Goal: Transaction & Acquisition: Obtain resource

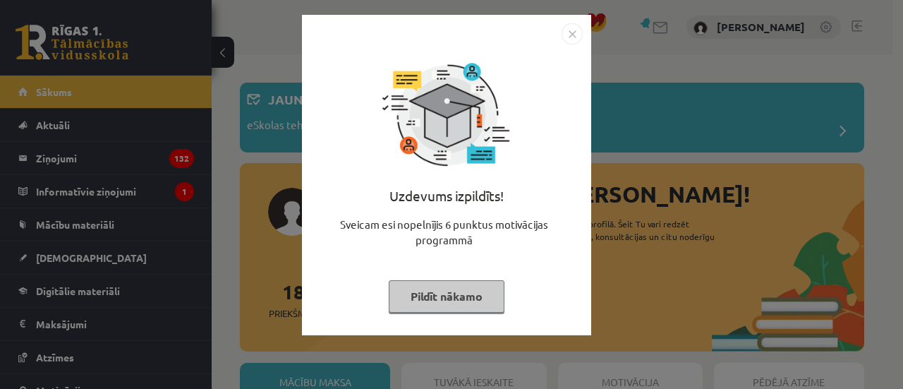
click at [497, 277] on div "Uzdevums izpildīts! Sveicam esi nopelnījis 6 punktus motivācijas programmā Pild…" at bounding box center [446, 185] width 272 height 282
click at [470, 310] on button "Pildīt nākamo" at bounding box center [447, 296] width 116 height 32
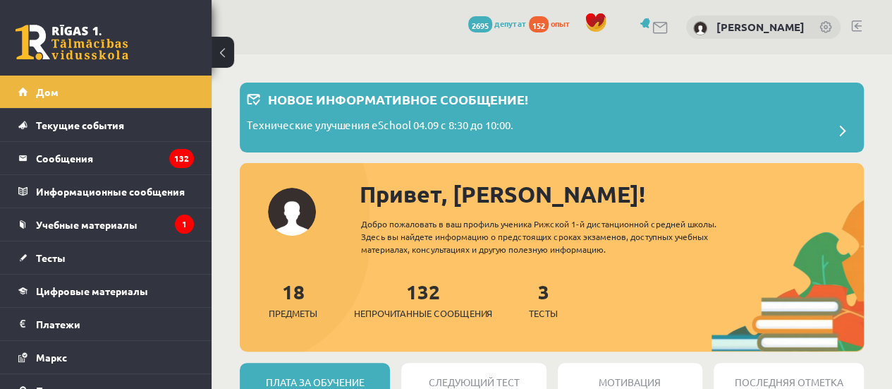
drag, startPoint x: 415, startPoint y: 247, endPoint x: 351, endPoint y: 296, distance: 80.4
click at [398, 266] on div "Привет, Андрей! Добро пожаловать в ваш профиль ученика Рижской 1-й дистанционно…" at bounding box center [552, 264] width 624 height 175
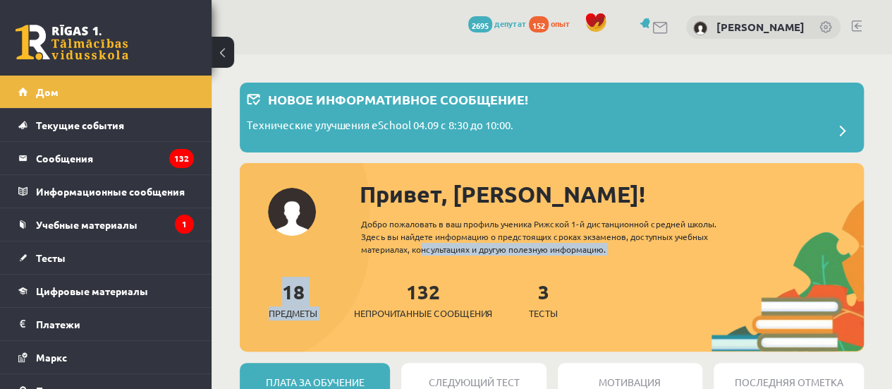
click at [259, 300] on div "18 Предметы 132 Непрочитанные сообщения 3 Тесты" at bounding box center [552, 314] width 624 height 75
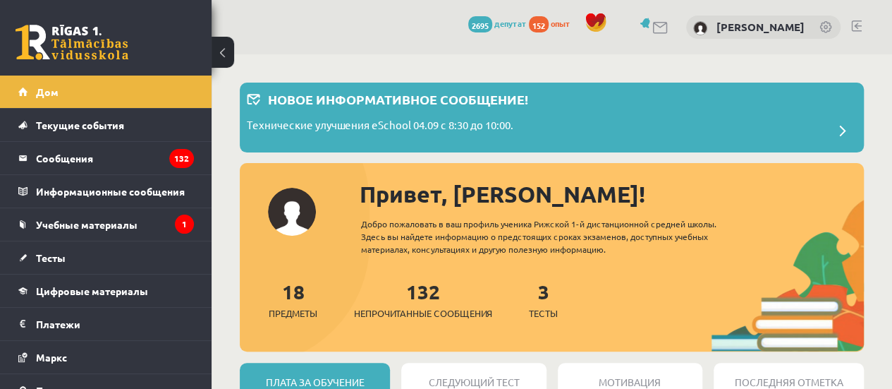
click at [269, 297] on div "18 Предметы" at bounding box center [293, 299] width 49 height 44
click at [284, 297] on font "18" at bounding box center [293, 291] width 23 height 25
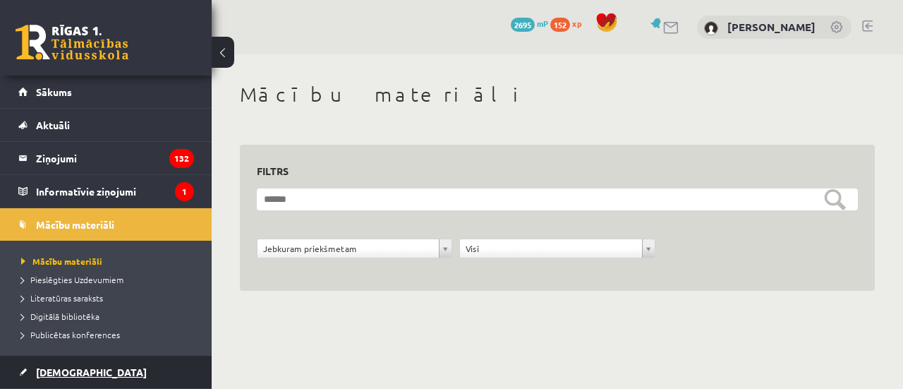
click at [120, 358] on link "[DEMOGRAPHIC_DATA]" at bounding box center [106, 372] width 176 height 32
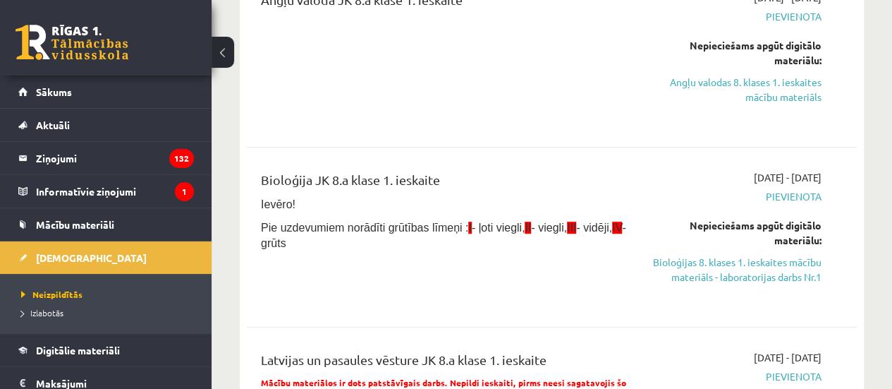
scroll to position [282, 0]
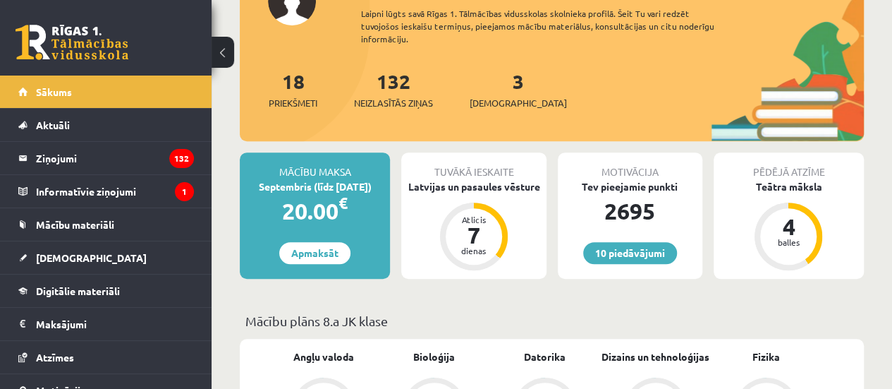
scroll to position [212, 0]
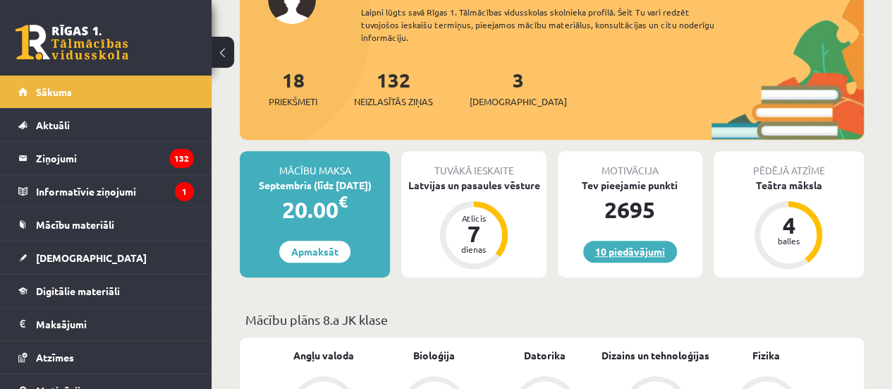
click at [623, 249] on link "10 piedāvājumi" at bounding box center [630, 252] width 94 height 22
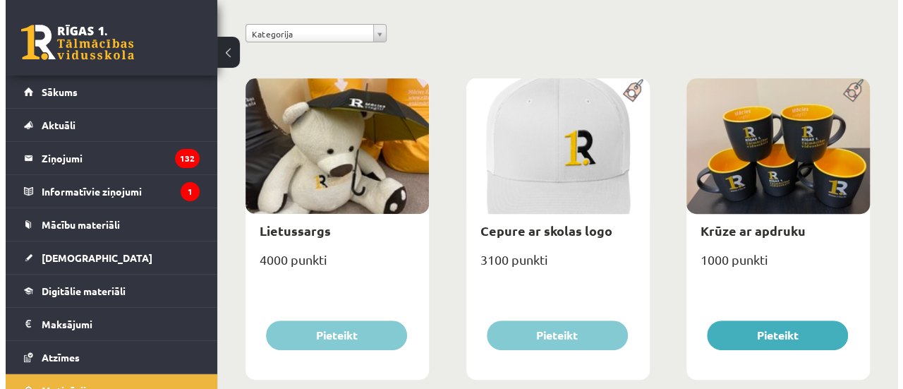
scroll to position [353, 0]
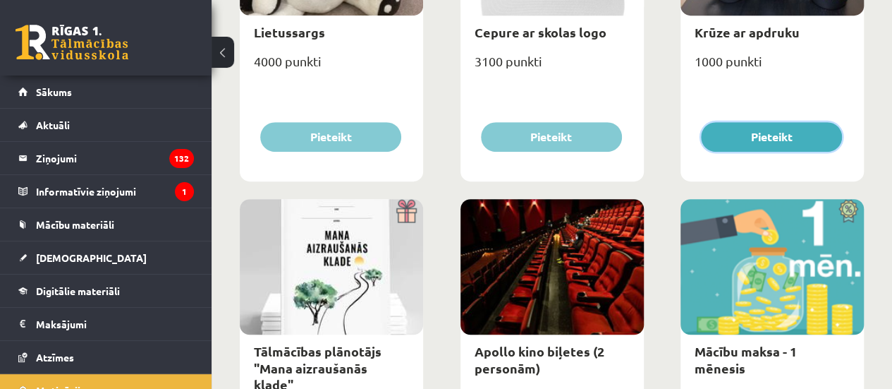
click at [780, 143] on button "Pieteikt" at bounding box center [771, 137] width 141 height 30
type input "*"
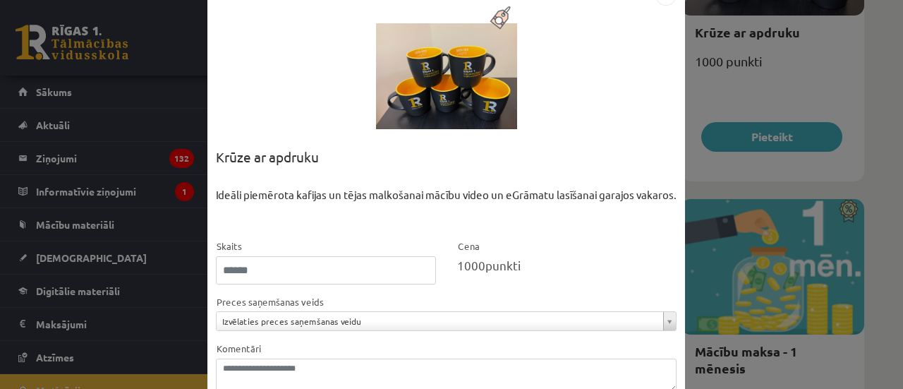
scroll to position [128, 0]
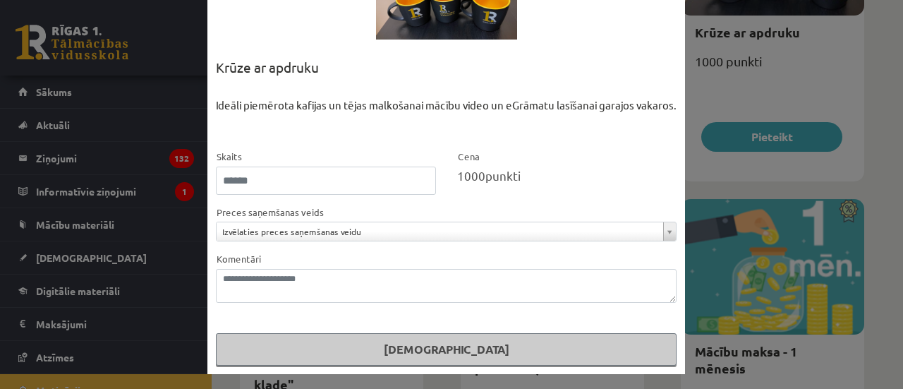
drag, startPoint x: 458, startPoint y: 176, endPoint x: 866, endPoint y: 188, distance: 408.6
click at [464, 176] on span "1000" at bounding box center [471, 175] width 28 height 15
click at [866, 188] on div "**********" at bounding box center [451, 194] width 903 height 389
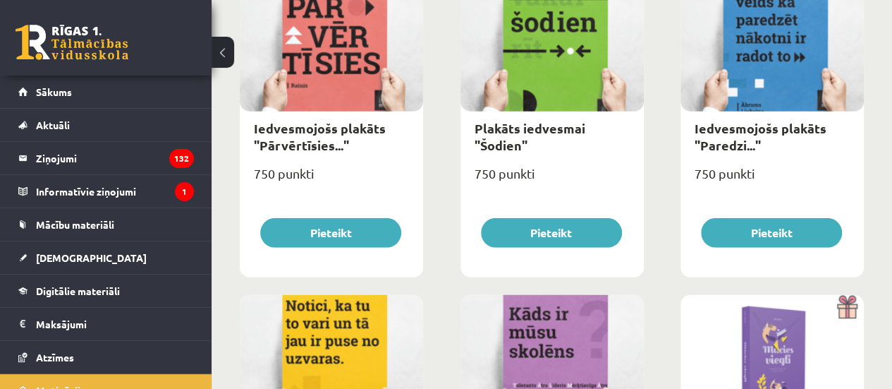
scroll to position [2416, 0]
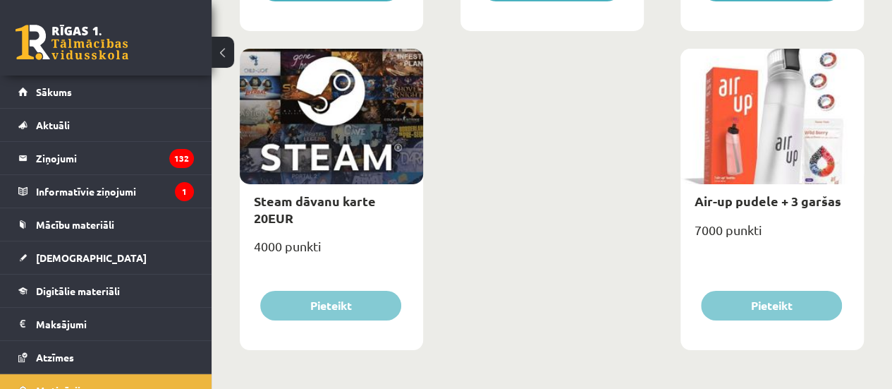
click at [379, 312] on div "Steam dāvanu karte 20EUR 4000 punkti Pieteikt" at bounding box center [331, 199] width 183 height 301
click at [344, 338] on div "Steam dāvanu karte 20EUR 4000 punkti Pieteikt" at bounding box center [331, 199] width 183 height 301
click at [352, 332] on div "Steam dāvanu karte 20EUR 4000 punkti Pieteikt" at bounding box center [331, 199] width 183 height 301
click at [322, 289] on div "Steam dāvanu karte 20EUR 4000 punkti Pieteikt" at bounding box center [331, 199] width 183 height 301
click at [282, 324] on div "Steam dāvanu karte 20EUR 4000 punkti Pieteikt" at bounding box center [331, 199] width 183 height 301
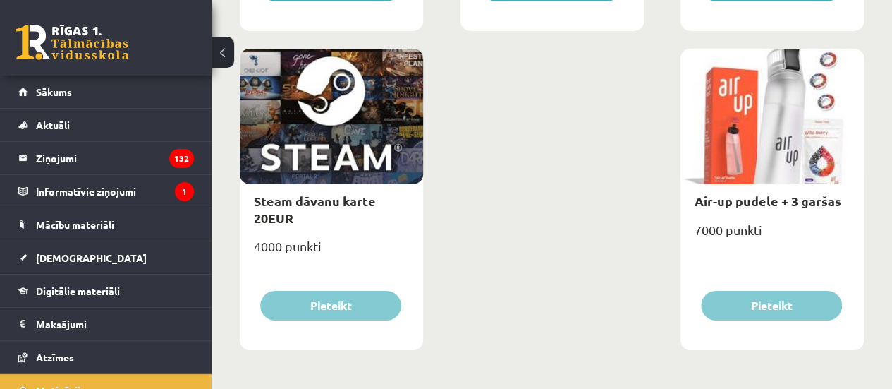
drag, startPoint x: 279, startPoint y: 108, endPoint x: 382, endPoint y: 214, distance: 147.2
click at [382, 214] on div "Steam dāvanu karte 20EUR 4000 punkti Pieteikt" at bounding box center [331, 199] width 183 height 301
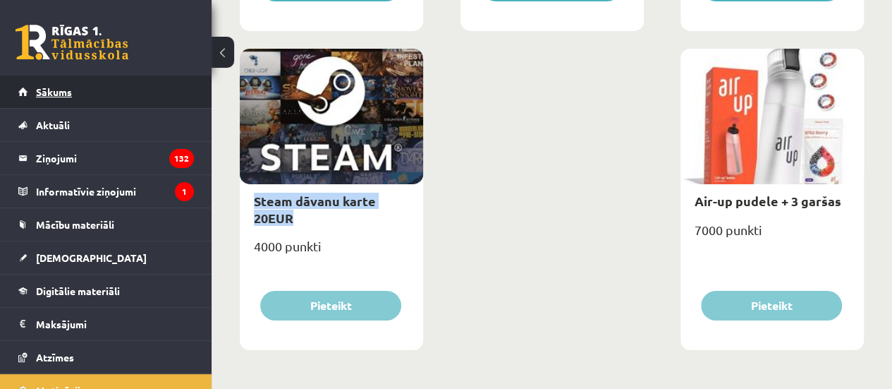
click at [87, 102] on link "Sākums" at bounding box center [106, 91] width 176 height 32
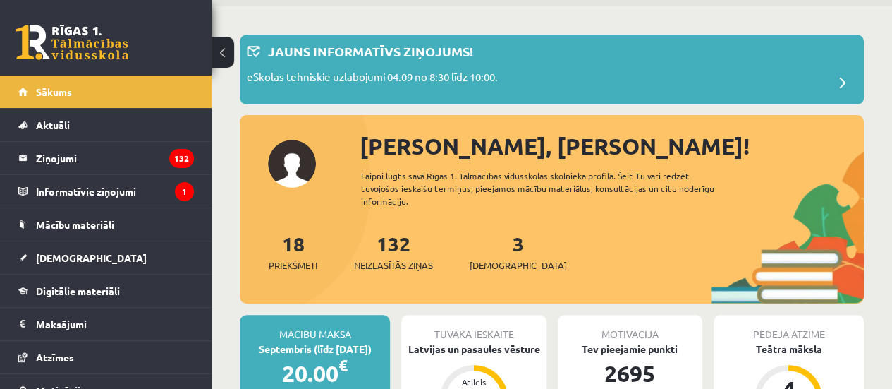
scroll to position [71, 0]
